Goal: Transaction & Acquisition: Book appointment/travel/reservation

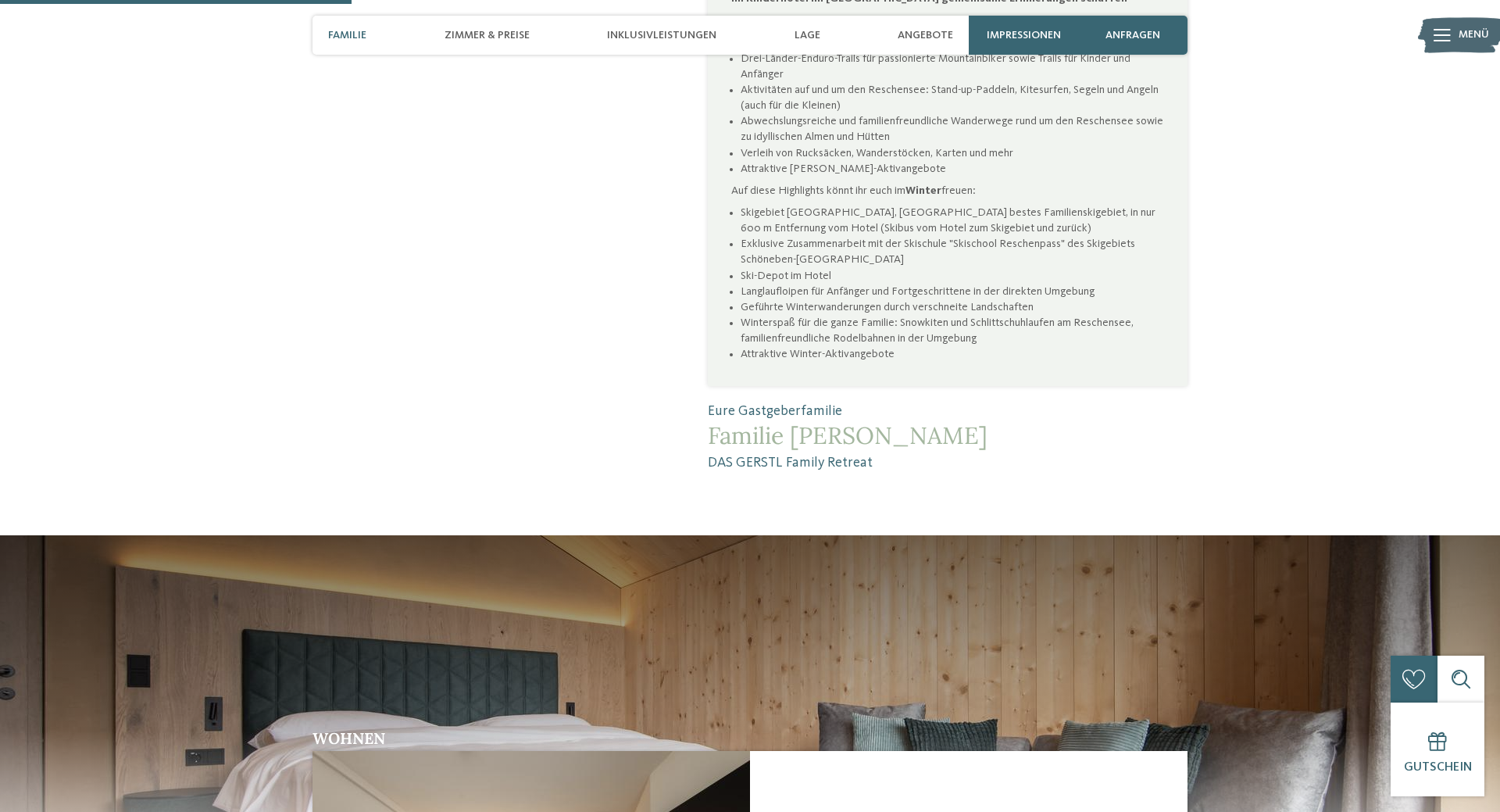
scroll to position [1513, 0]
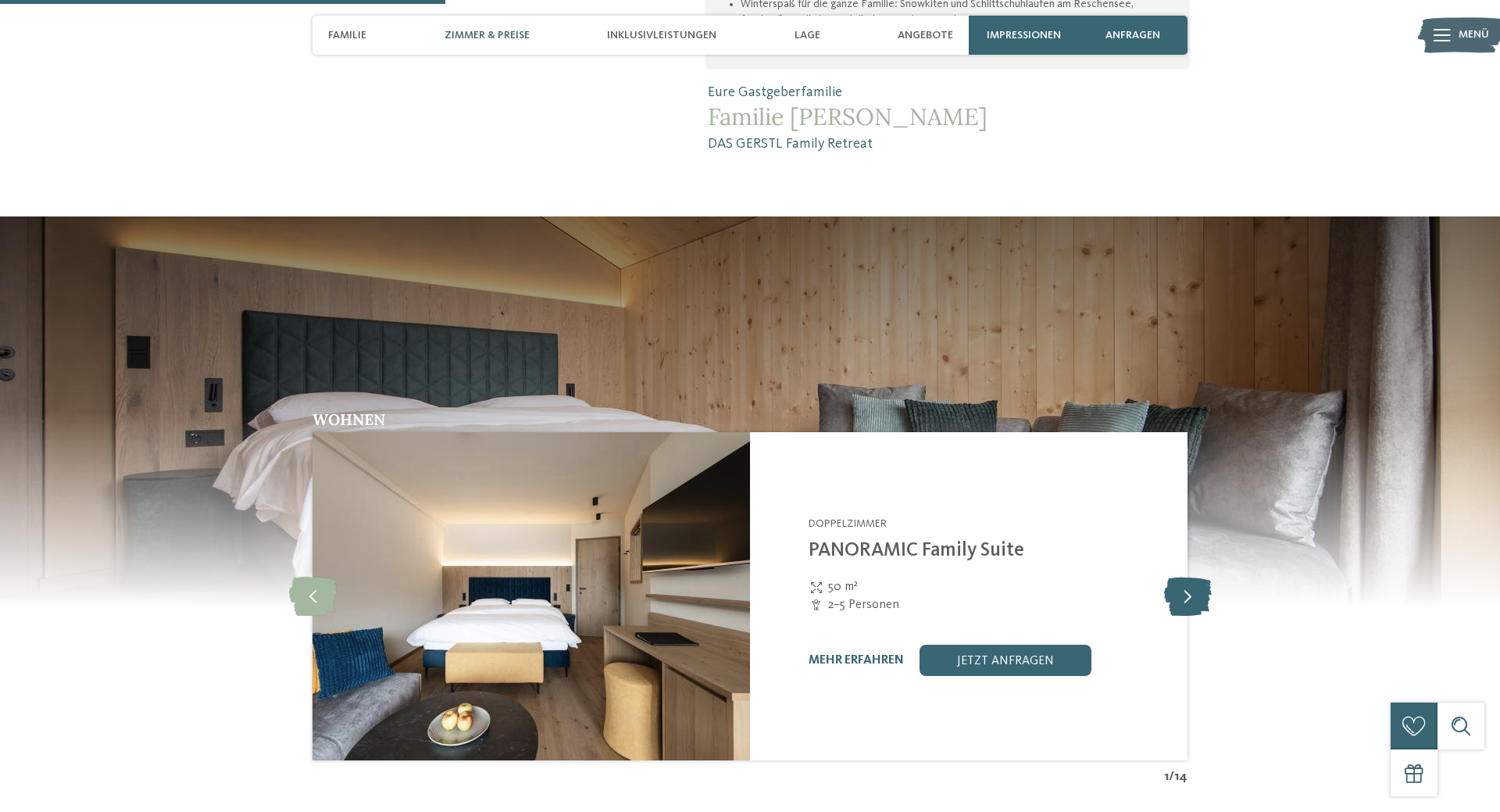
click at [1186, 597] on icon at bounding box center [1187, 595] width 48 height 39
click at [1175, 590] on icon at bounding box center [1187, 595] width 48 height 39
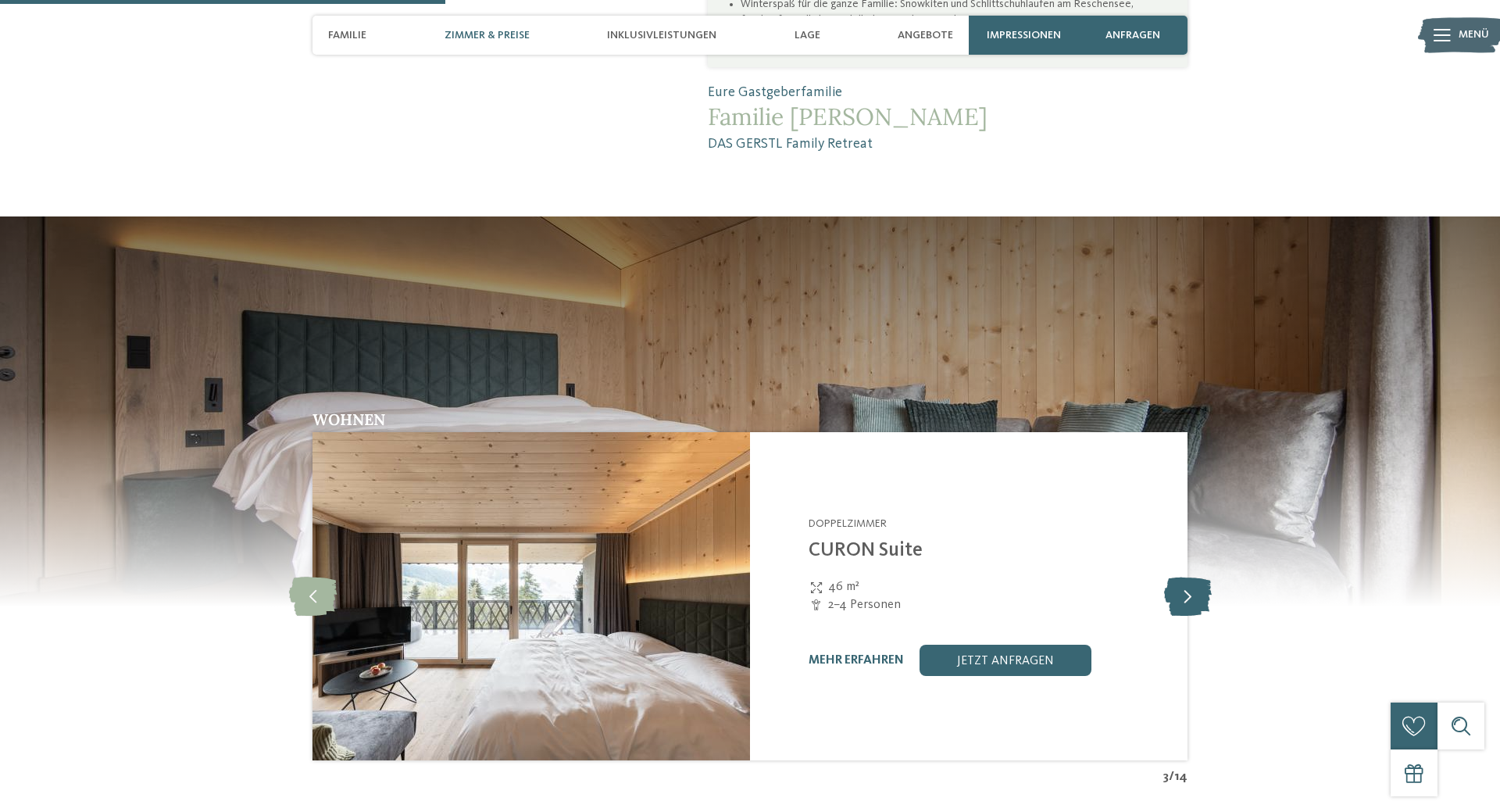
click at [1175, 590] on icon at bounding box center [1187, 595] width 48 height 39
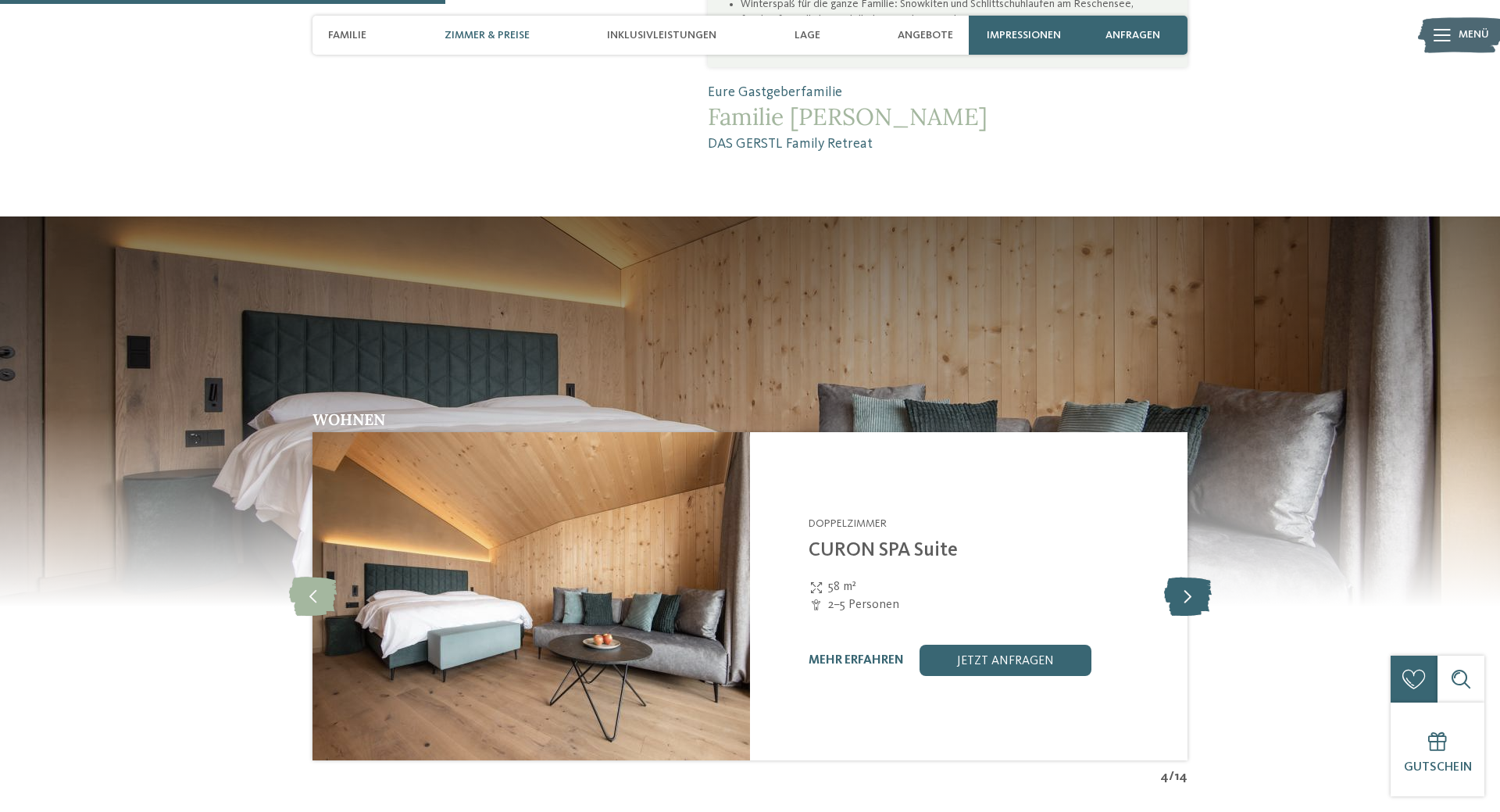
click at [1175, 590] on icon at bounding box center [1187, 595] width 48 height 39
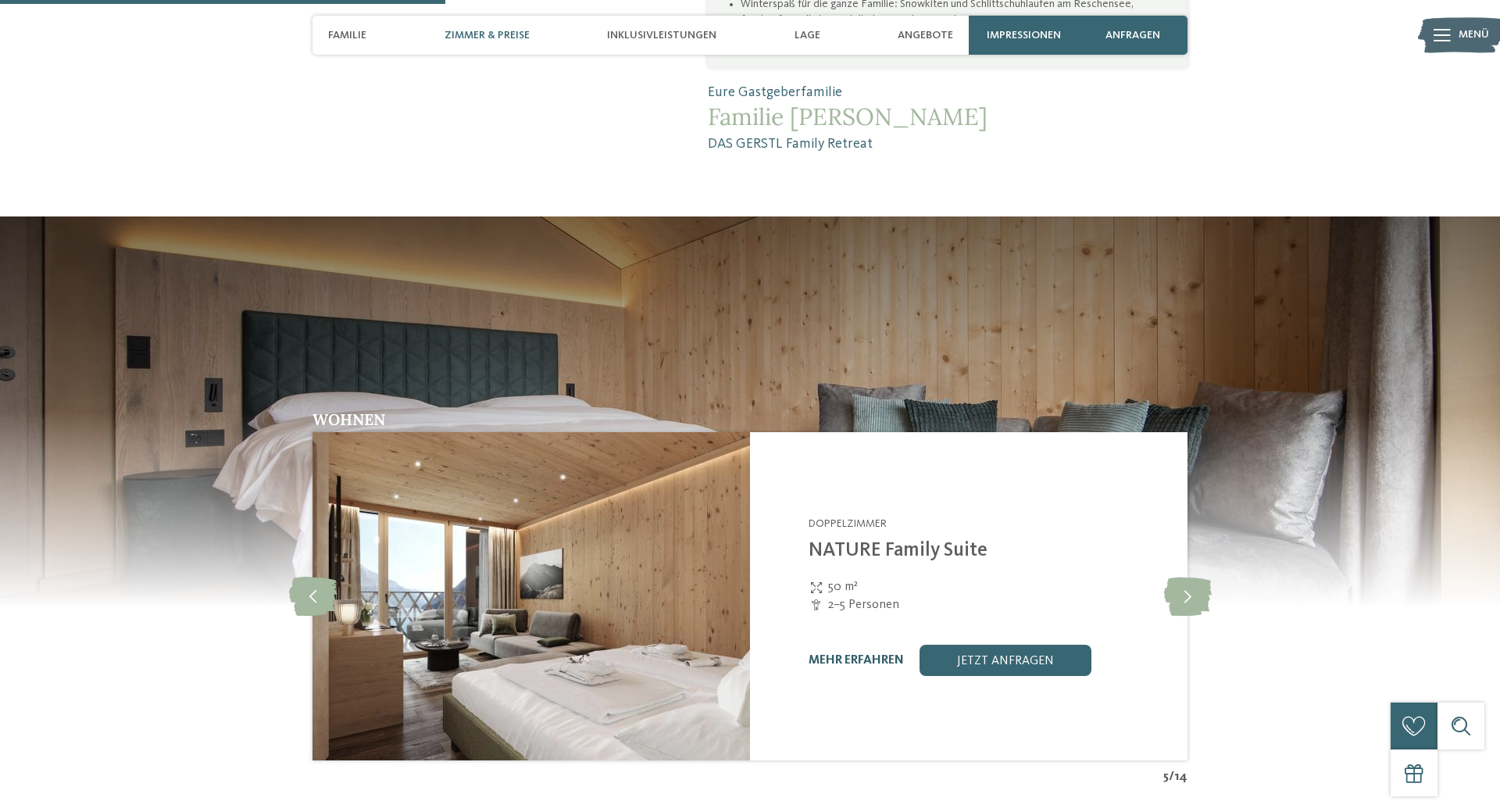
click at [873, 659] on link "mehr erfahren" at bounding box center [856, 660] width 95 height 13
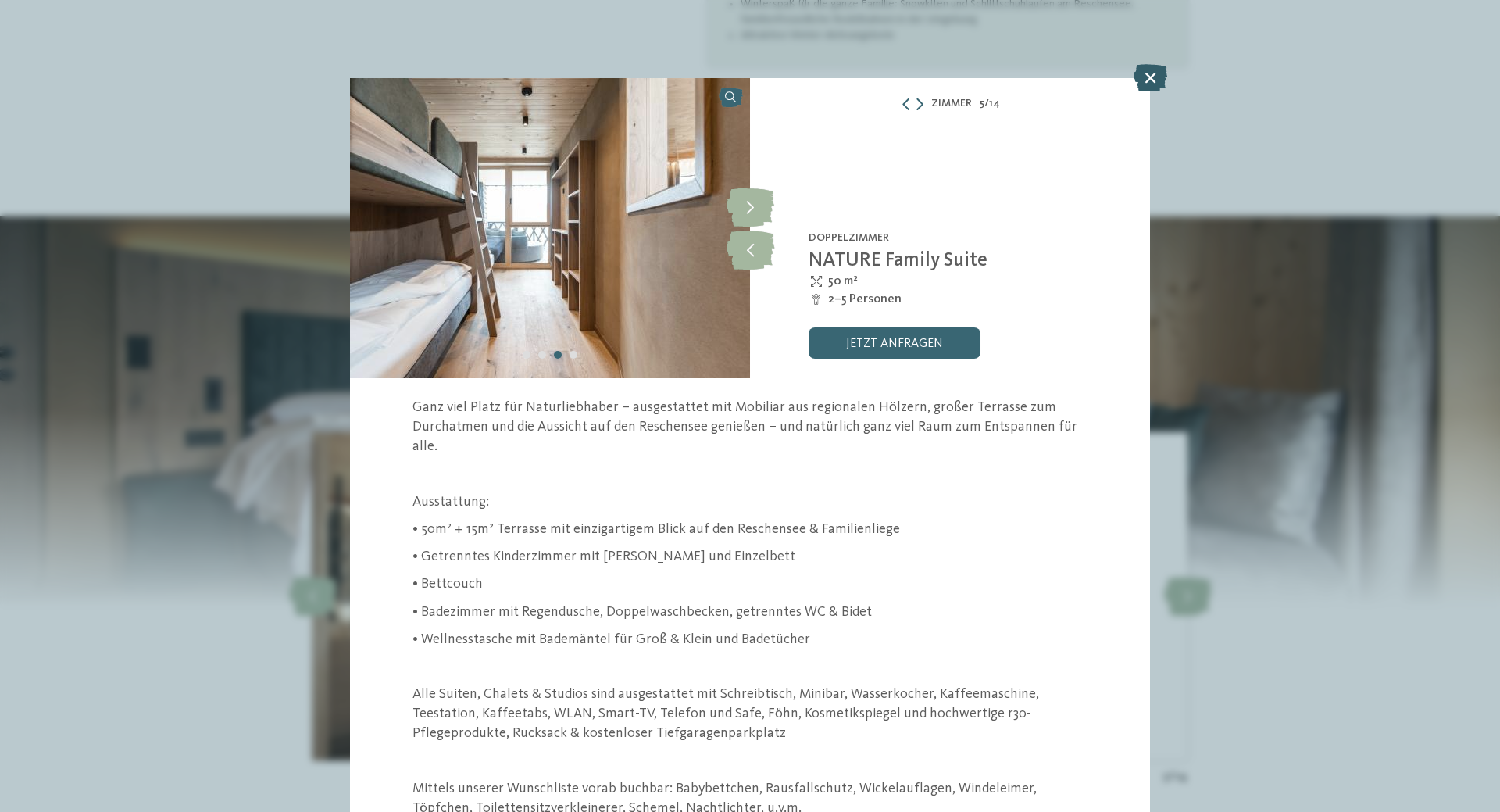
click at [1145, 80] on icon at bounding box center [1149, 77] width 33 height 27
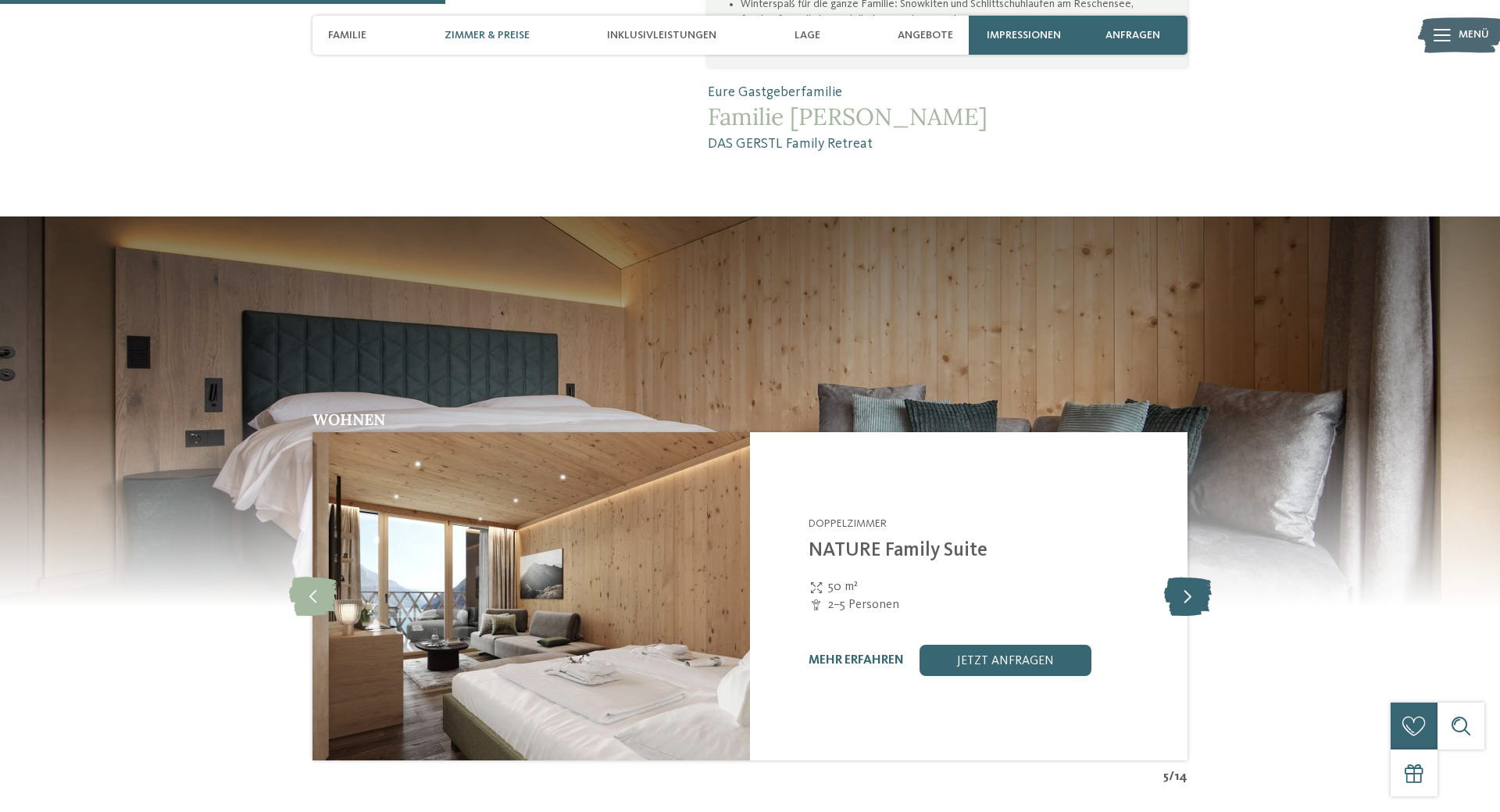
click at [1184, 590] on icon at bounding box center [1187, 595] width 48 height 39
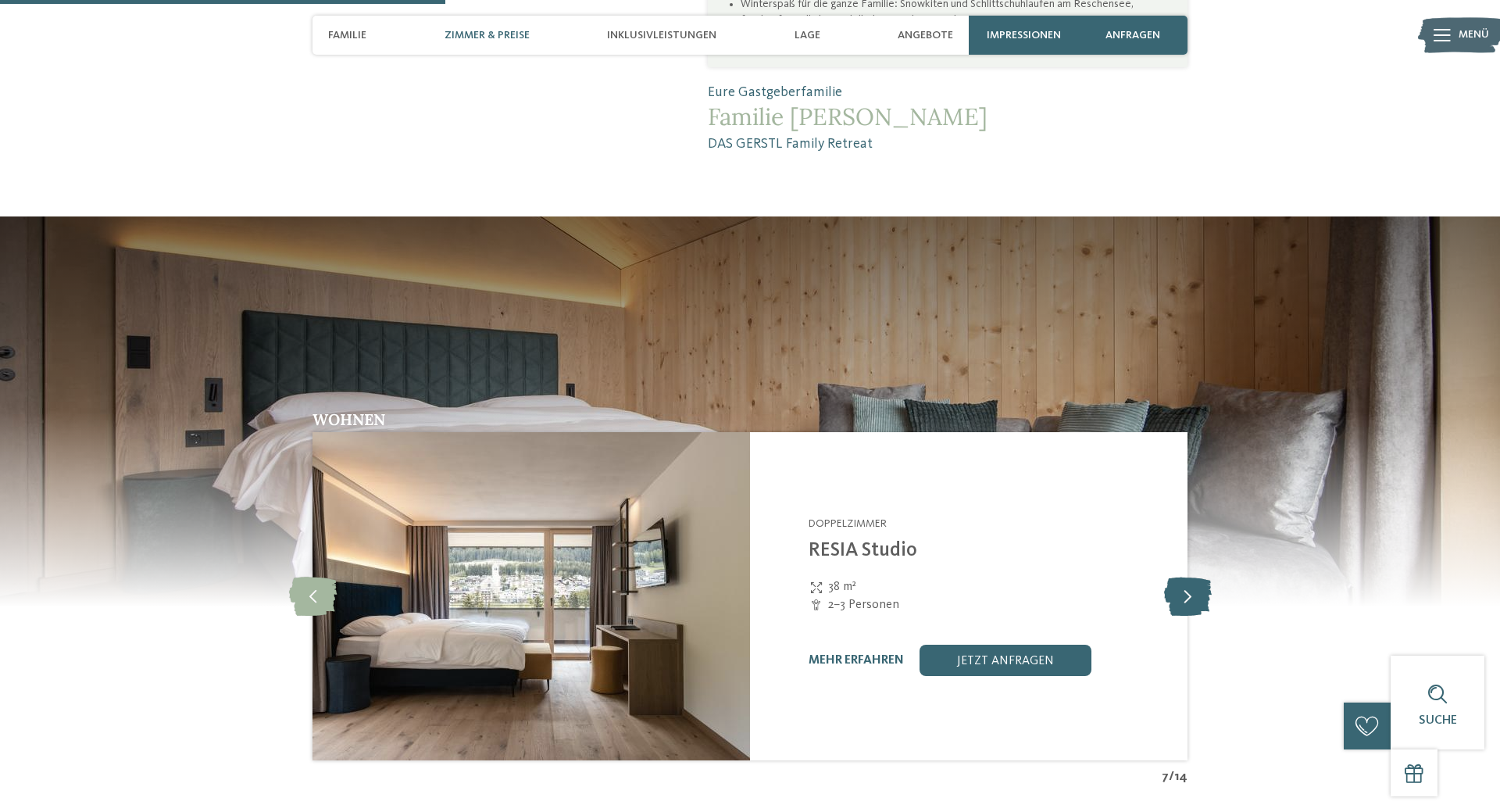
click at [1178, 592] on icon at bounding box center [1187, 595] width 48 height 39
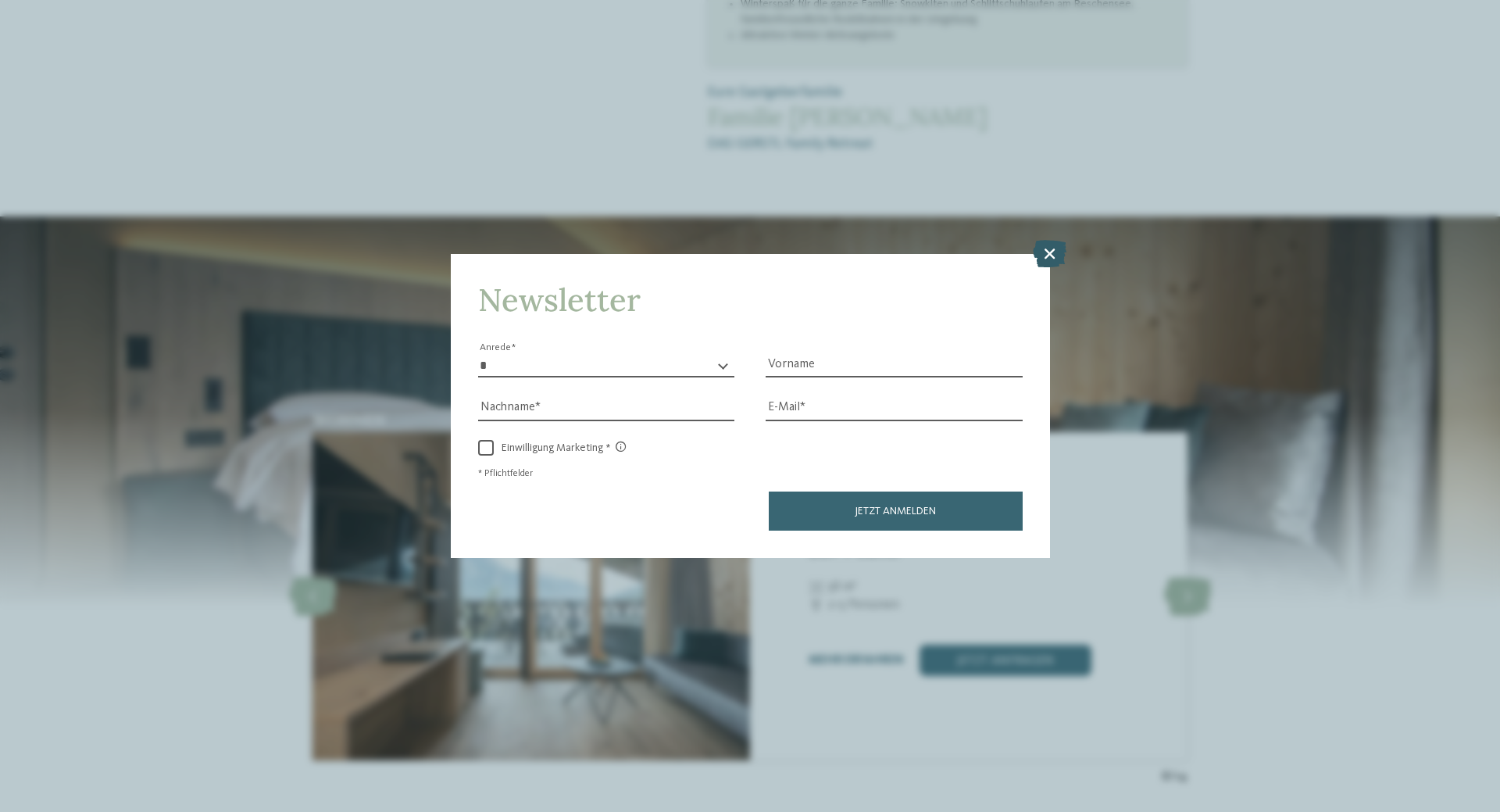
click at [1044, 257] on icon at bounding box center [1049, 254] width 33 height 27
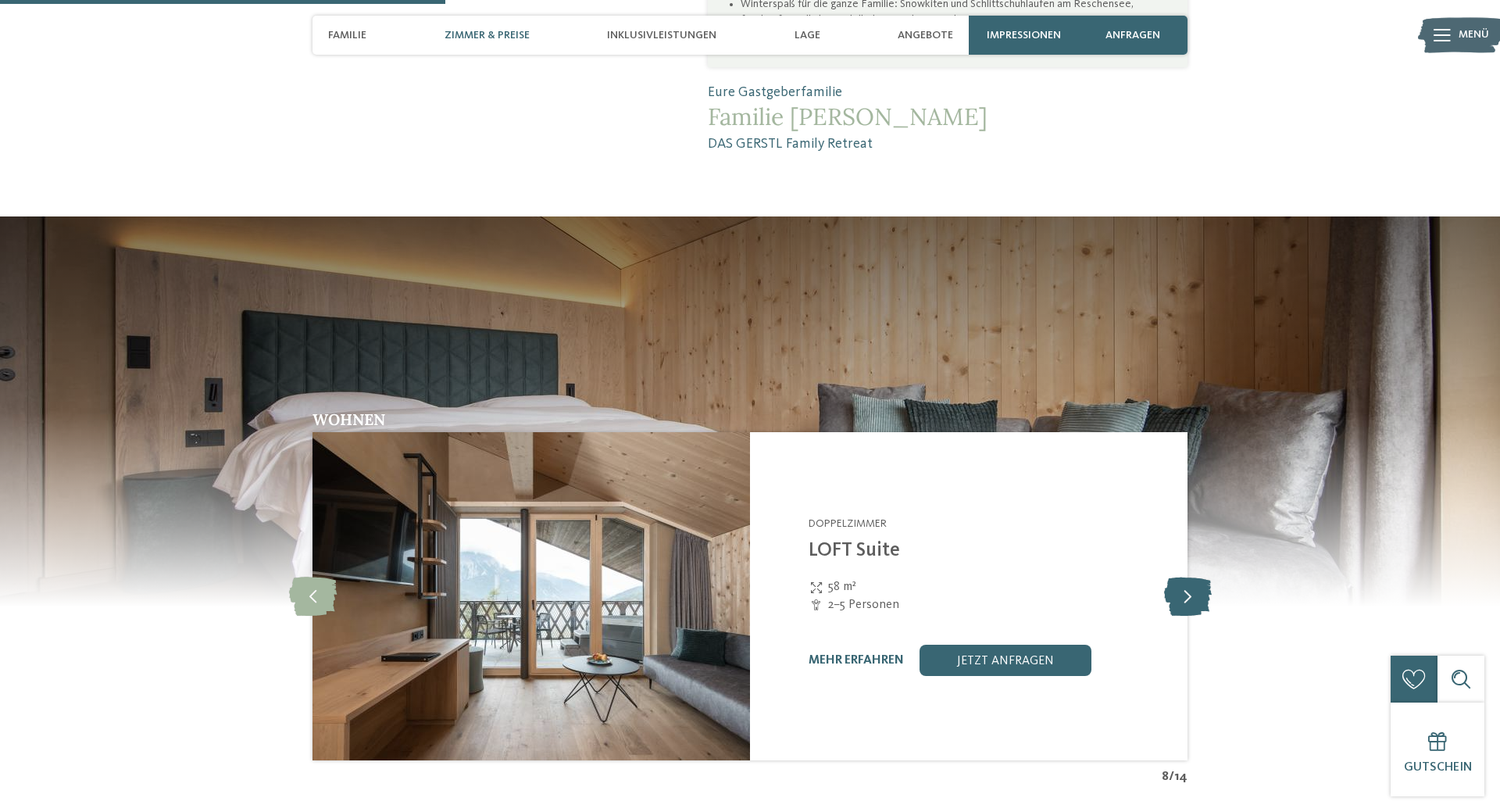
click at [1185, 592] on icon at bounding box center [1187, 595] width 48 height 39
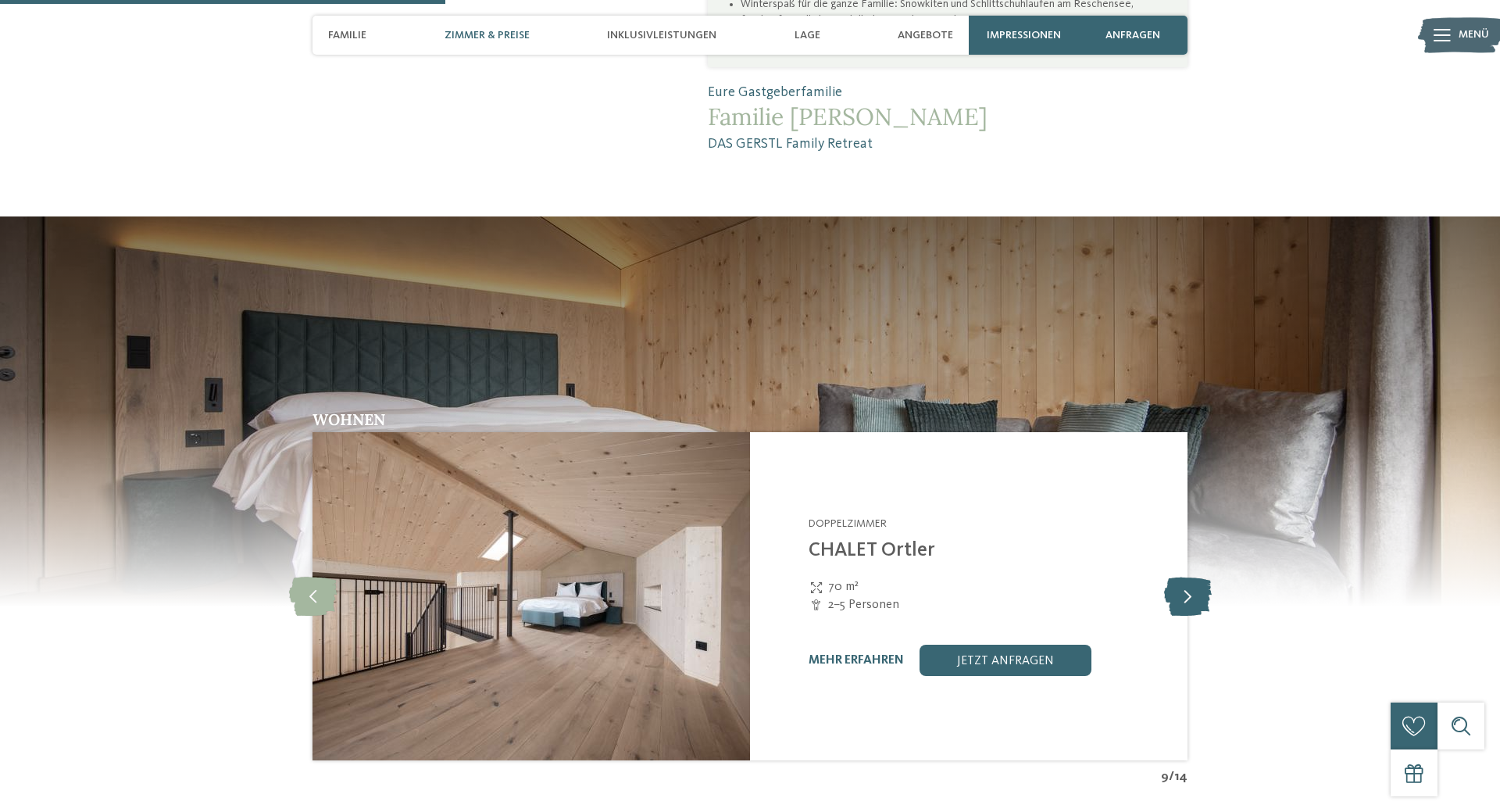
click at [1185, 592] on icon at bounding box center [1187, 595] width 48 height 39
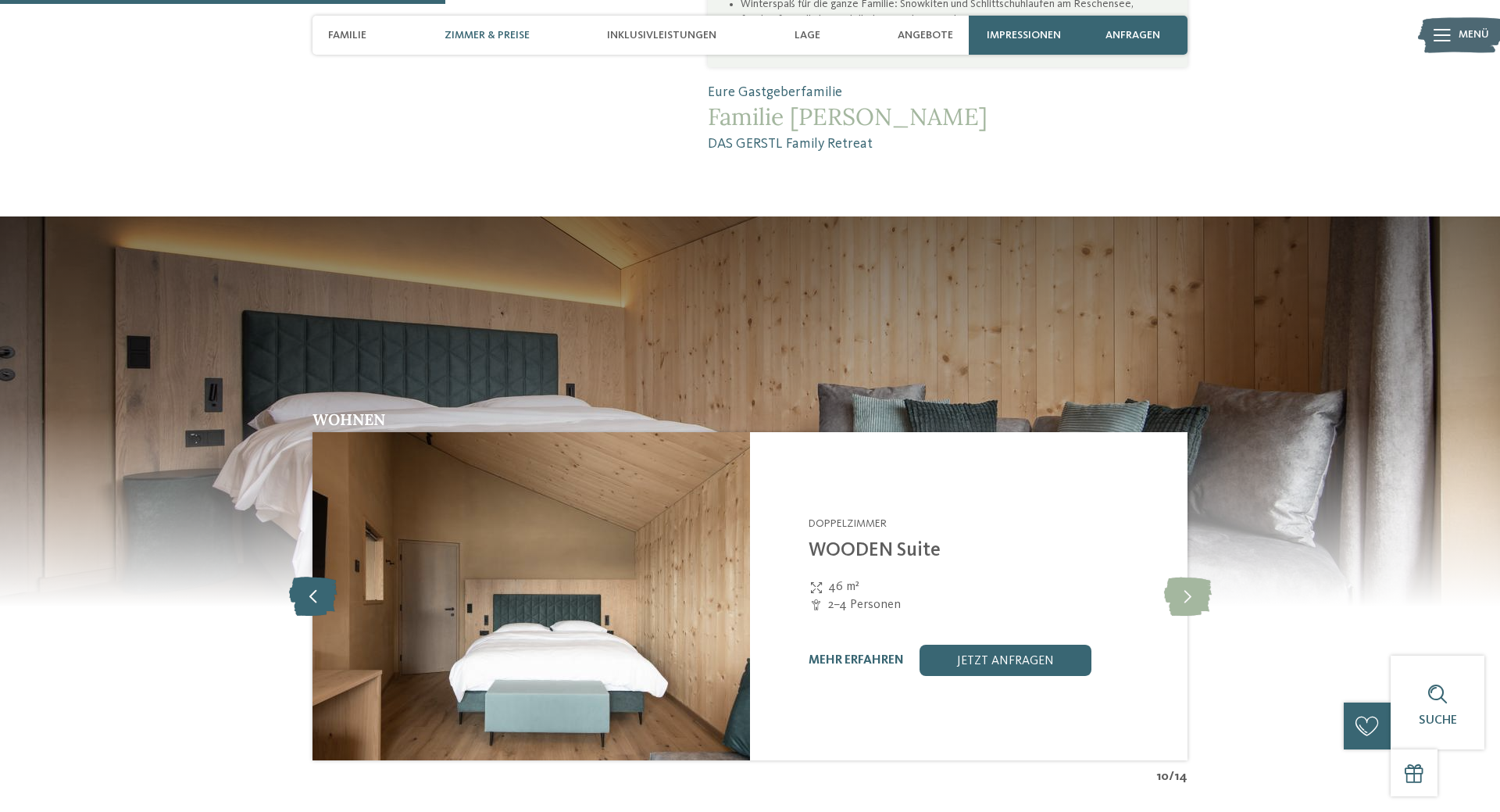
click at [325, 594] on icon at bounding box center [312, 595] width 48 height 39
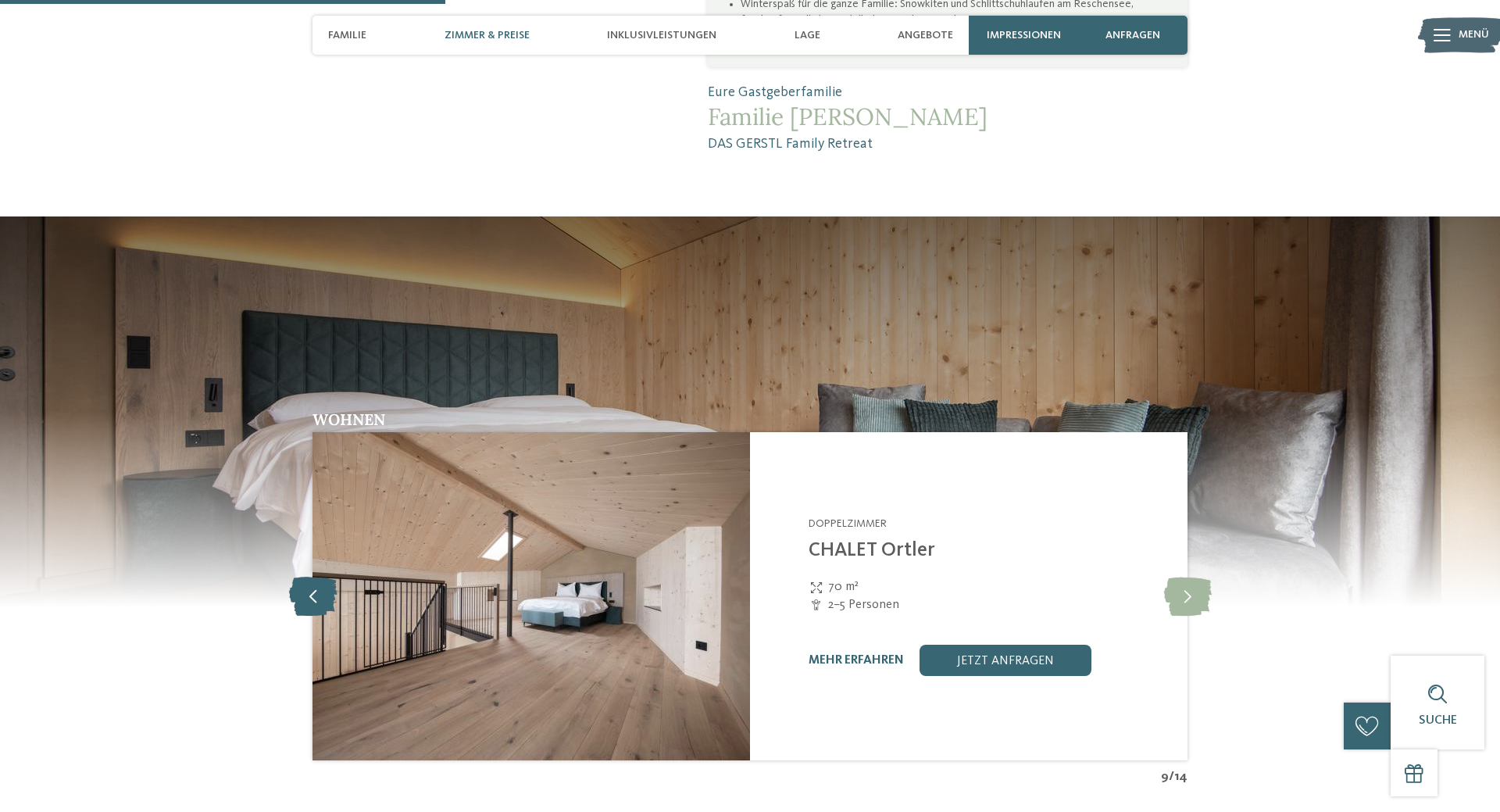
click at [325, 594] on icon at bounding box center [312, 595] width 48 height 39
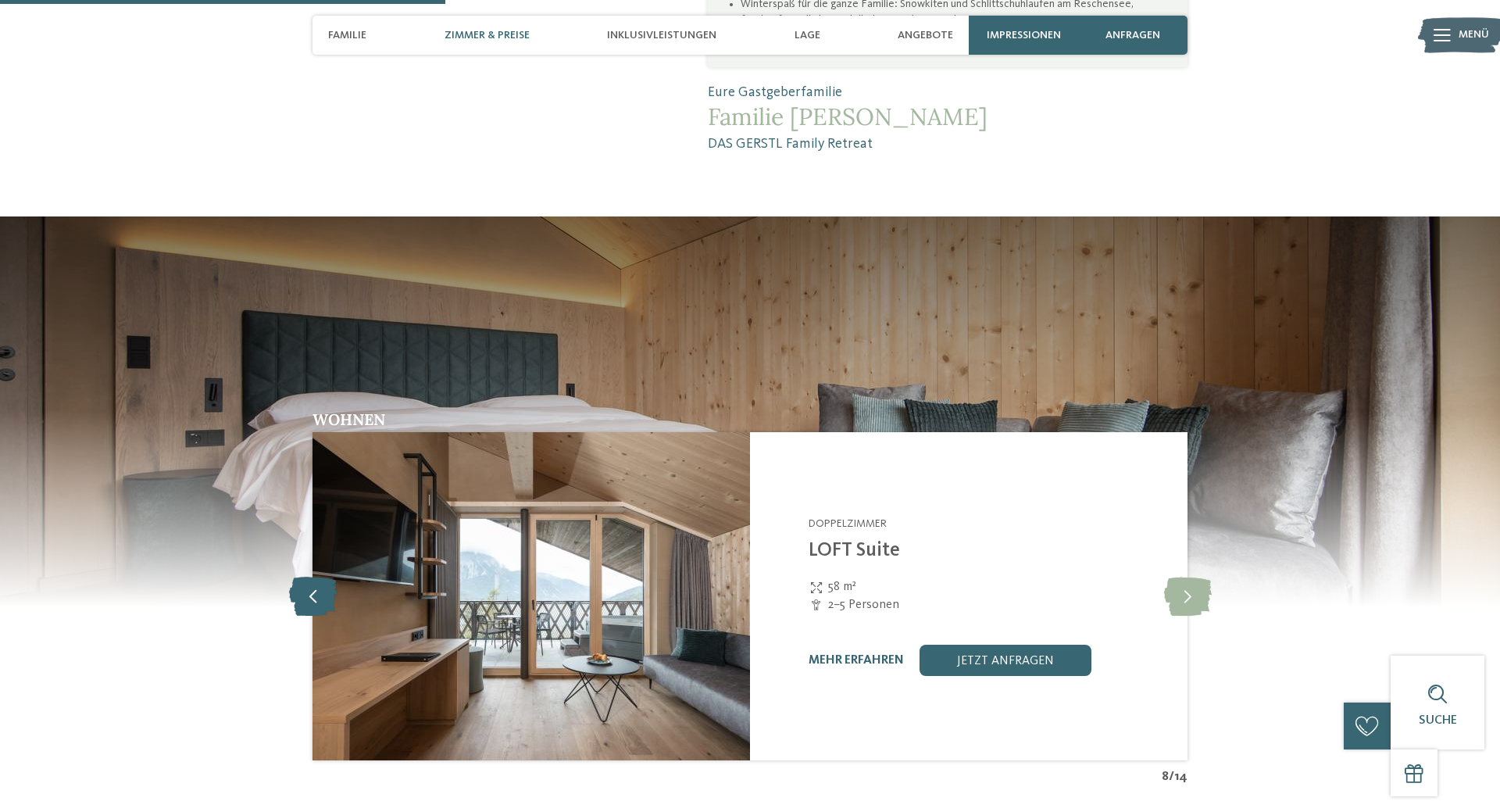
click at [325, 594] on icon at bounding box center [312, 595] width 48 height 39
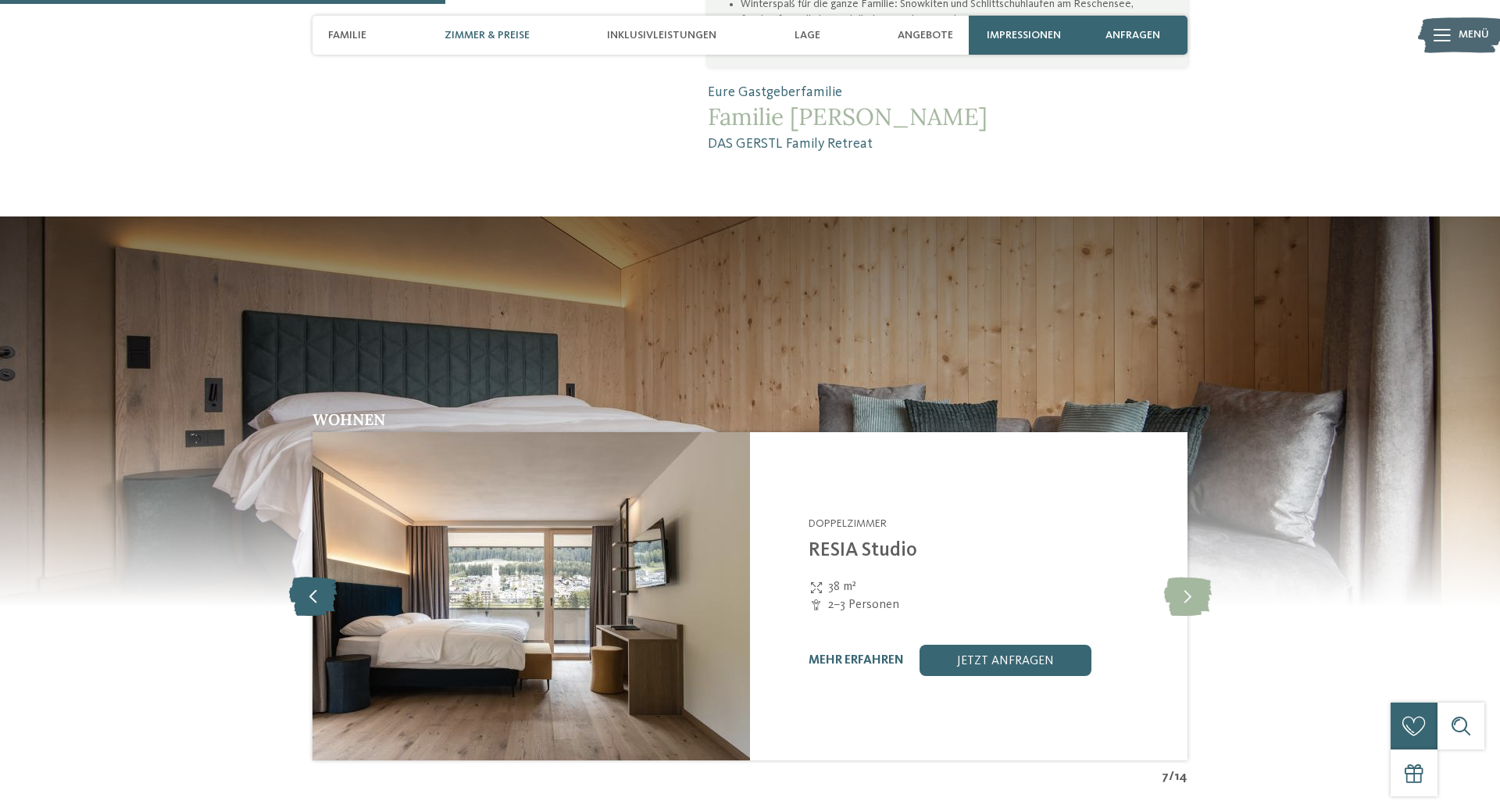
click at [325, 594] on icon at bounding box center [312, 595] width 48 height 39
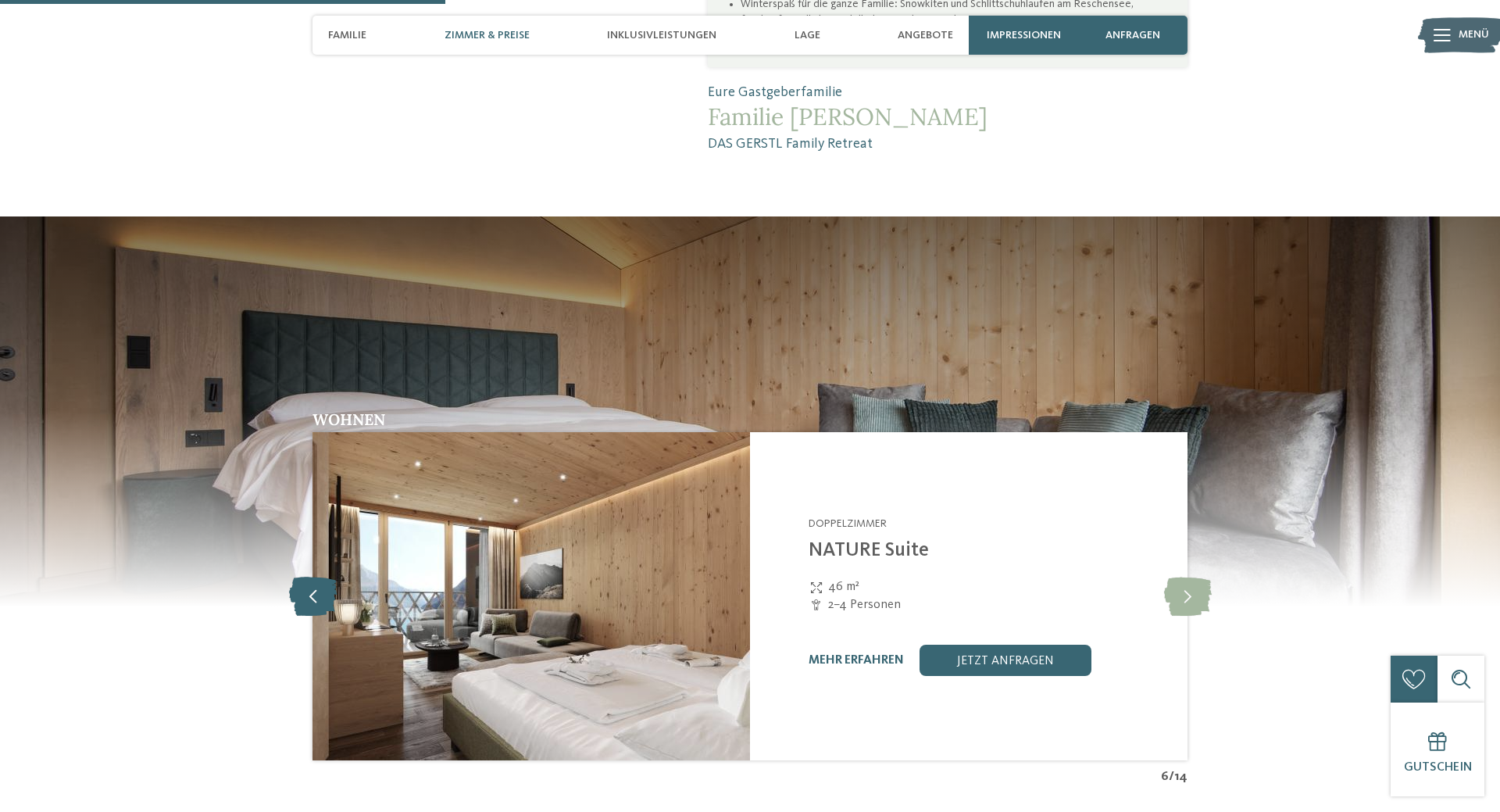
click at [325, 594] on icon at bounding box center [312, 595] width 48 height 39
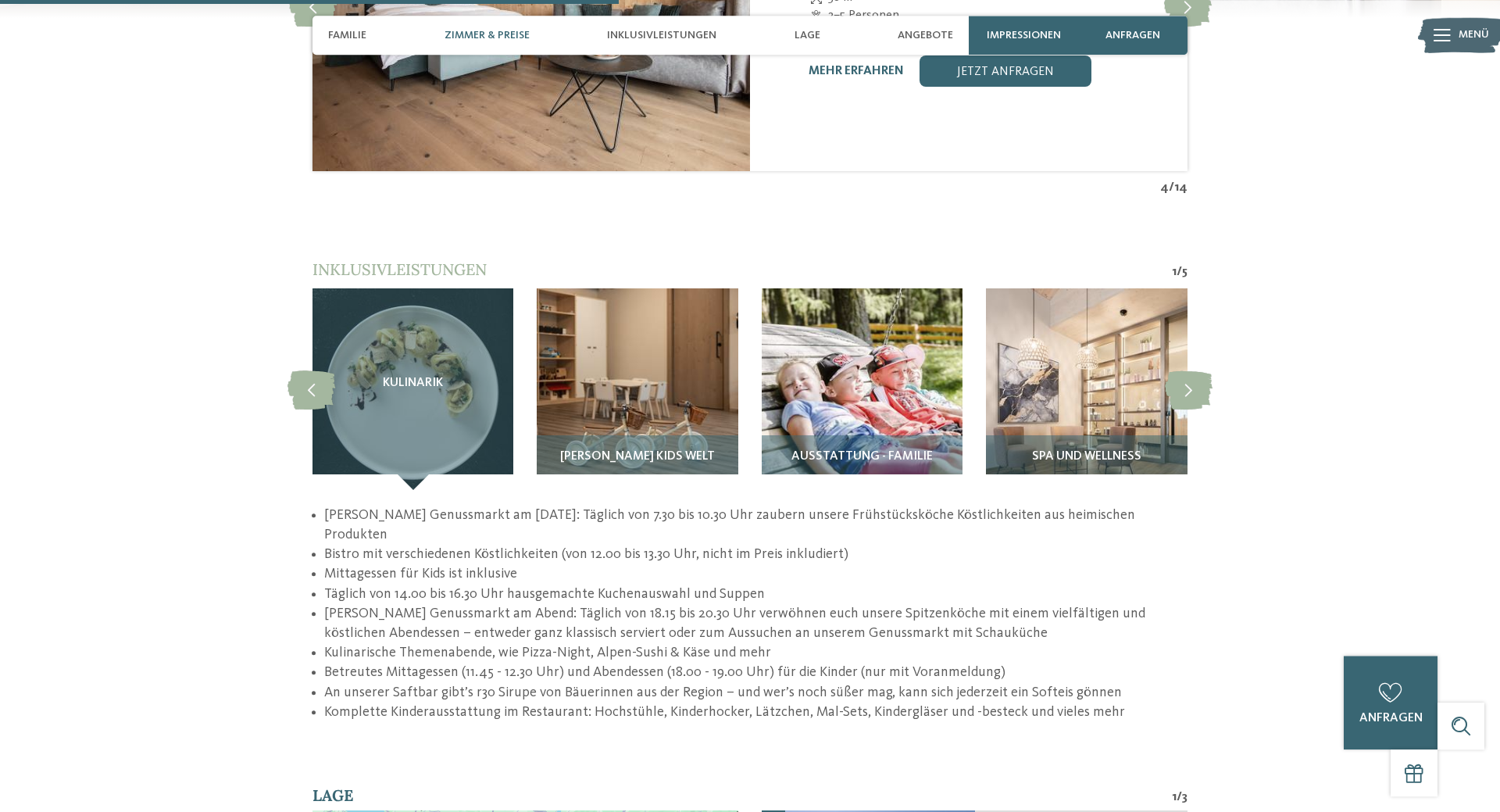
scroll to position [2072, 0]
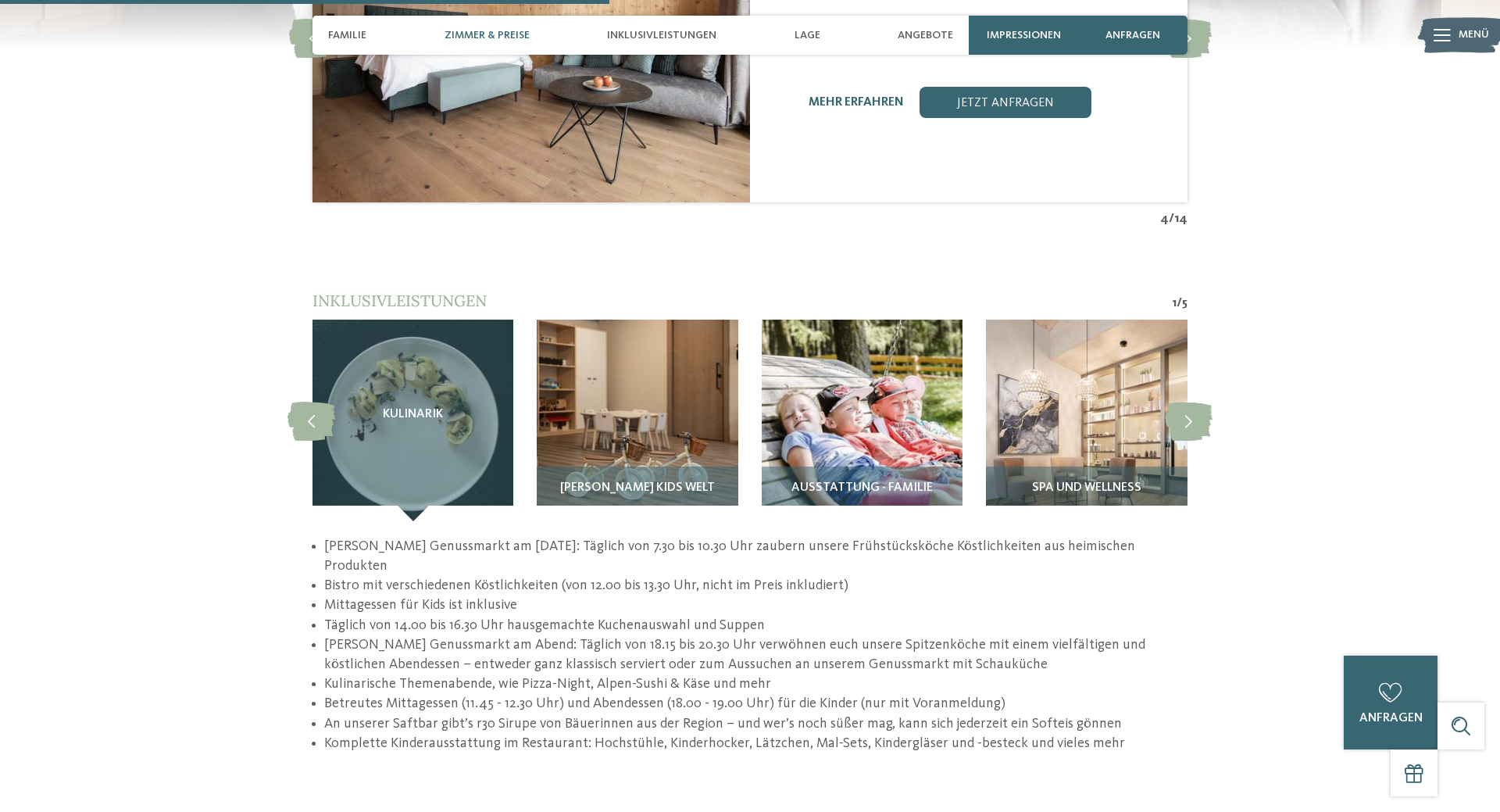
click at [491, 33] on span "Zimmer & Preise" at bounding box center [487, 35] width 85 height 13
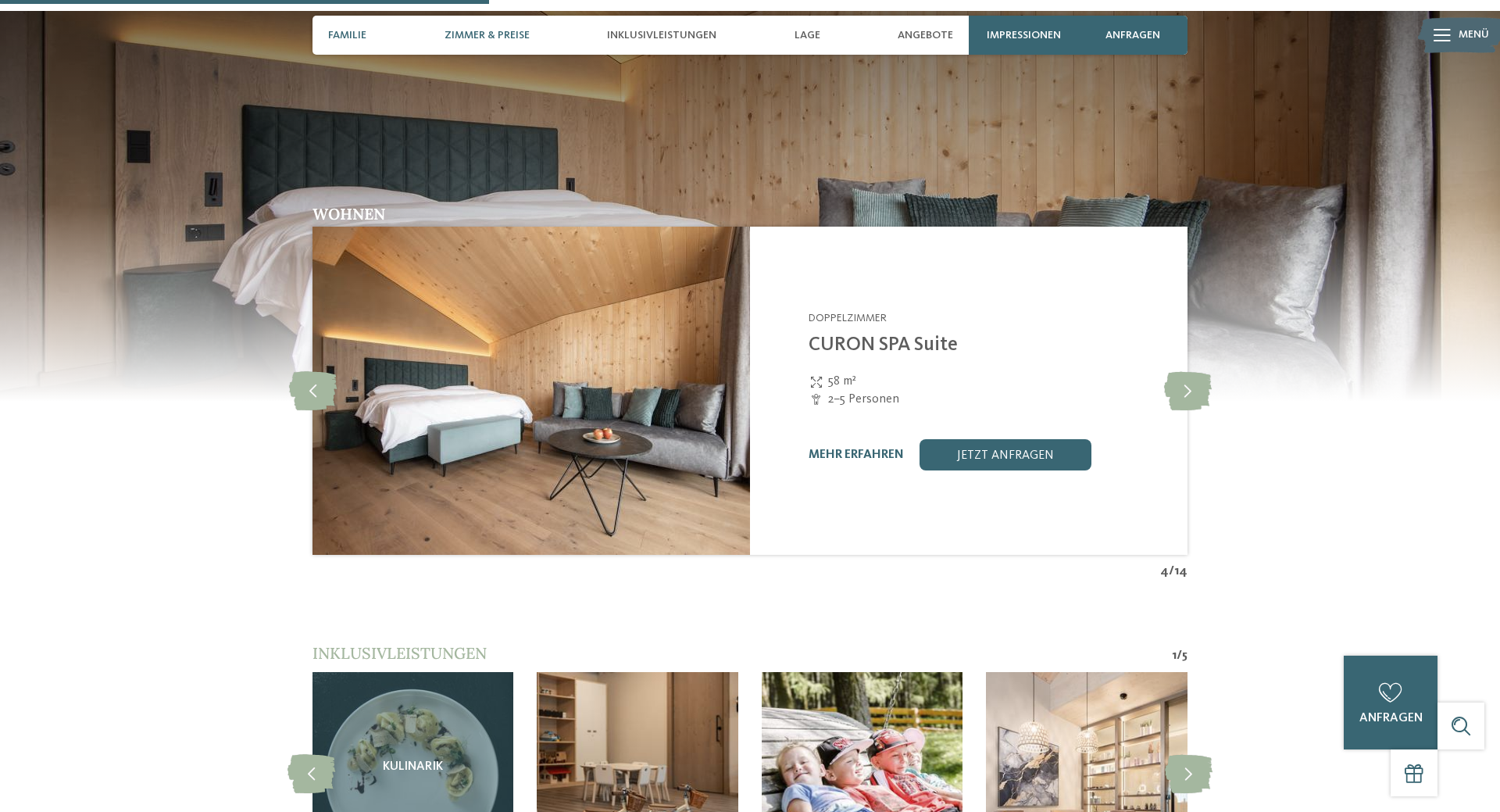
scroll to position [1640, 0]
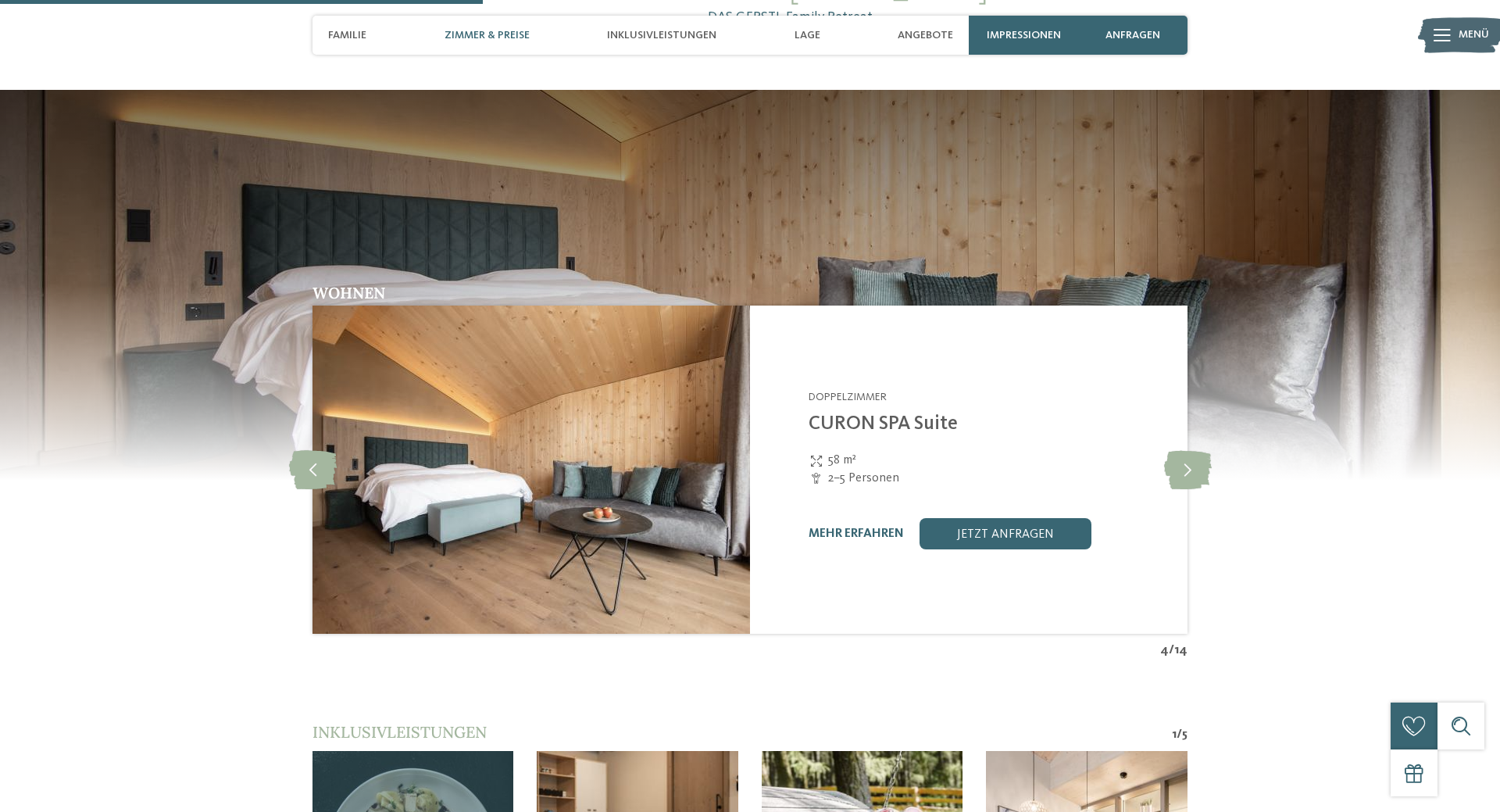
click at [505, 31] on span "Zimmer & Preise" at bounding box center [487, 35] width 85 height 13
click at [307, 467] on icon at bounding box center [312, 468] width 48 height 39
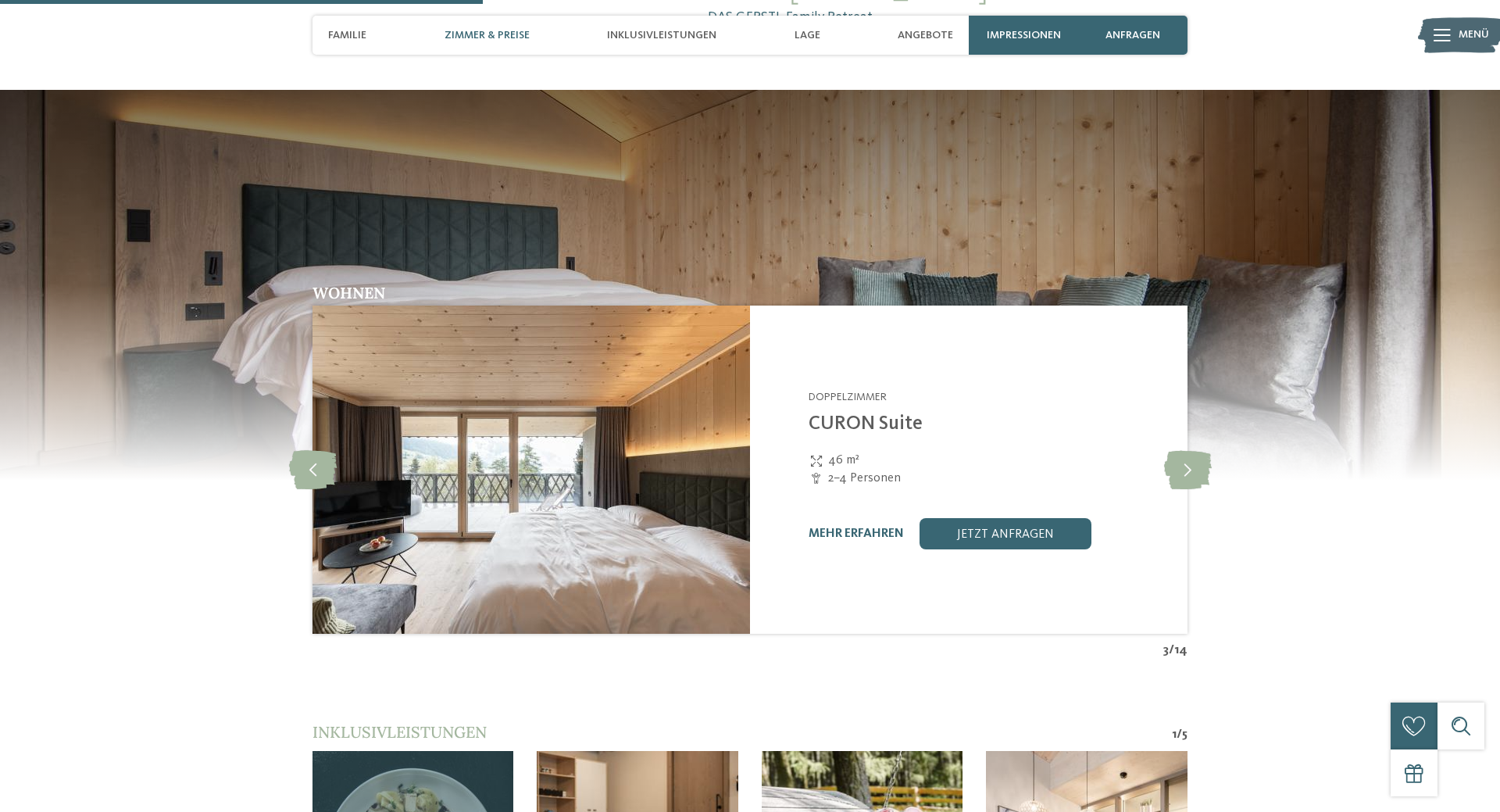
click at [518, 34] on span "Zimmer & Preise" at bounding box center [487, 35] width 85 height 13
click at [478, 37] on span "Zimmer & Preise" at bounding box center [487, 35] width 85 height 13
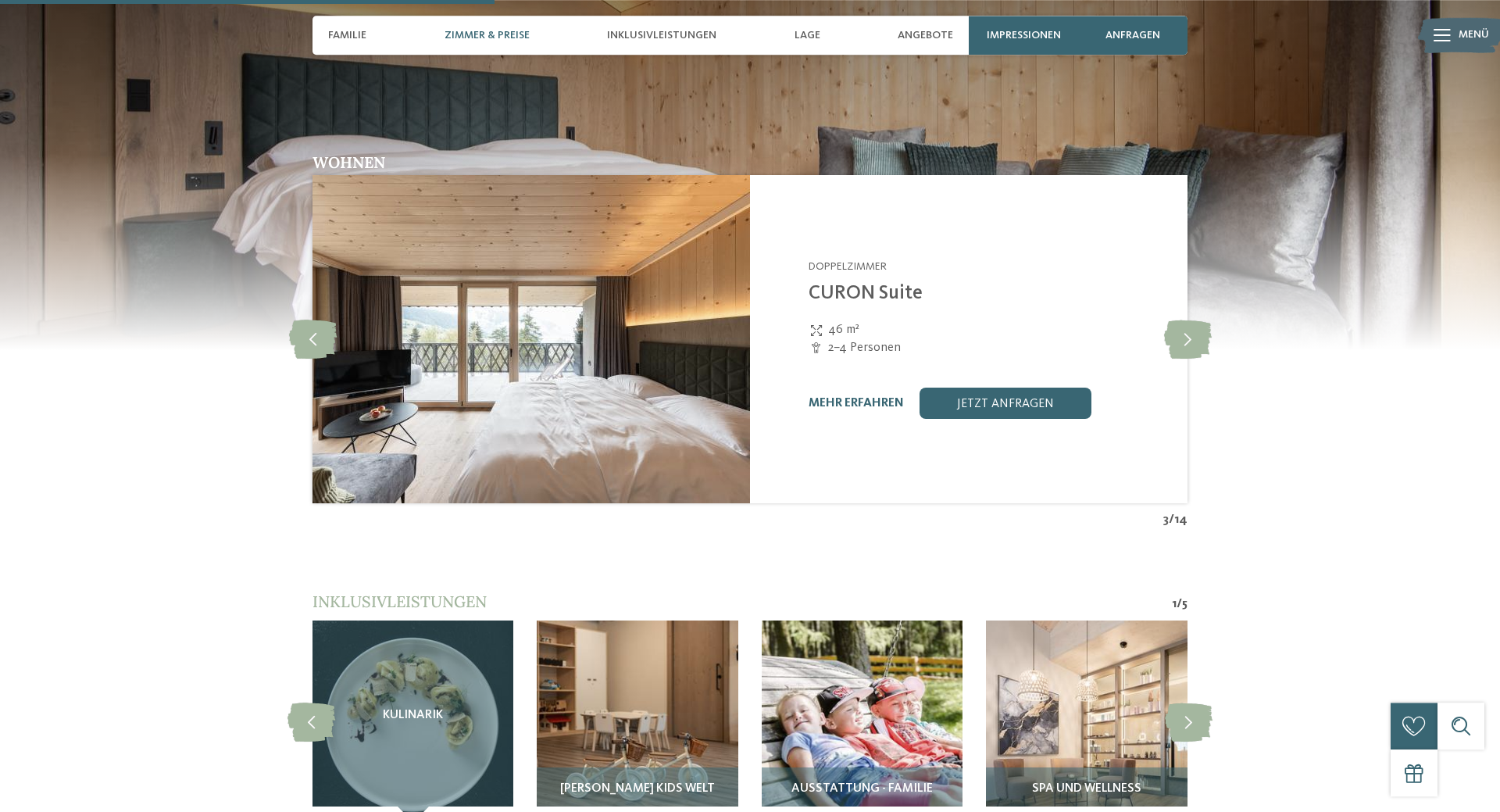
scroll to position [1799, 0]
